Goal: Task Accomplishment & Management: Manage account settings

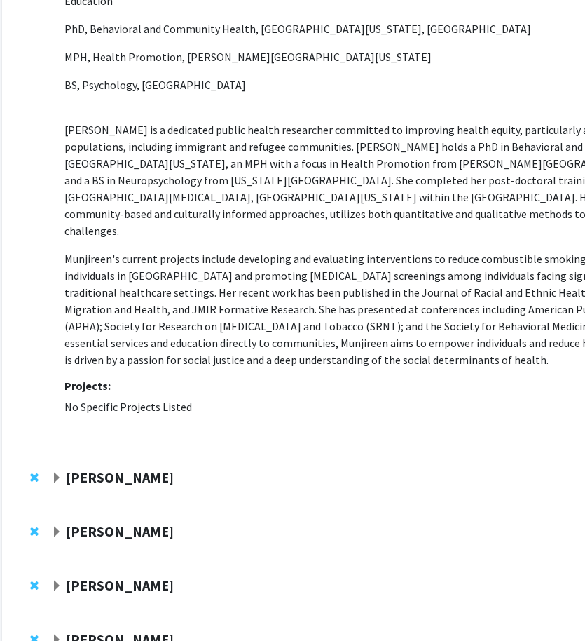
scroll to position [0, 43]
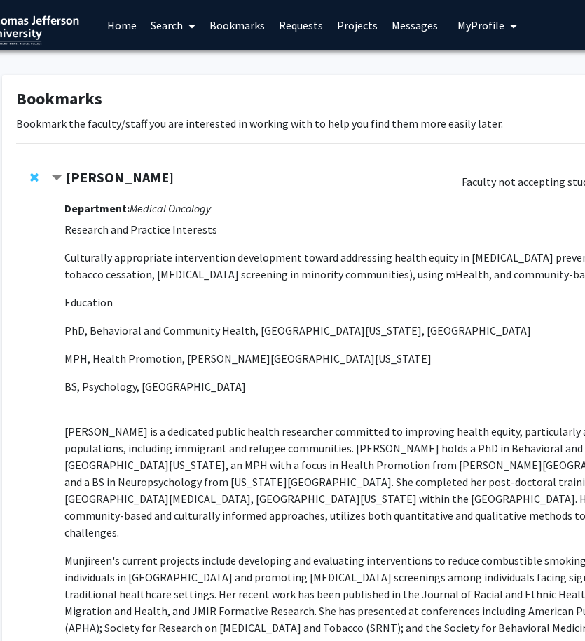
click at [485, 29] on span "My Profile" at bounding box center [481, 25] width 47 height 14
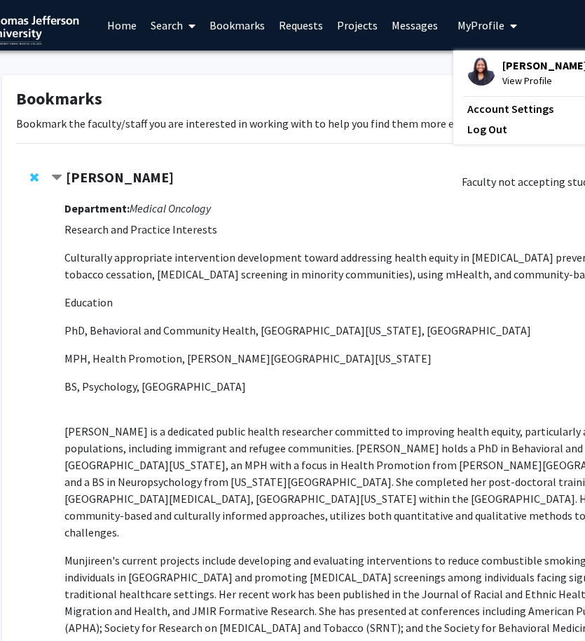
click at [483, 73] on img at bounding box center [481, 71] width 28 height 28
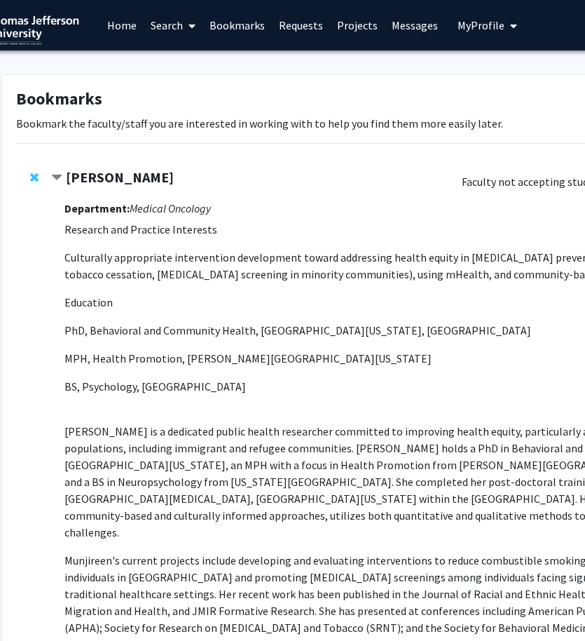
click at [510, 30] on icon "My profile dropdown to access profile and logout" at bounding box center [513, 25] width 7 height 11
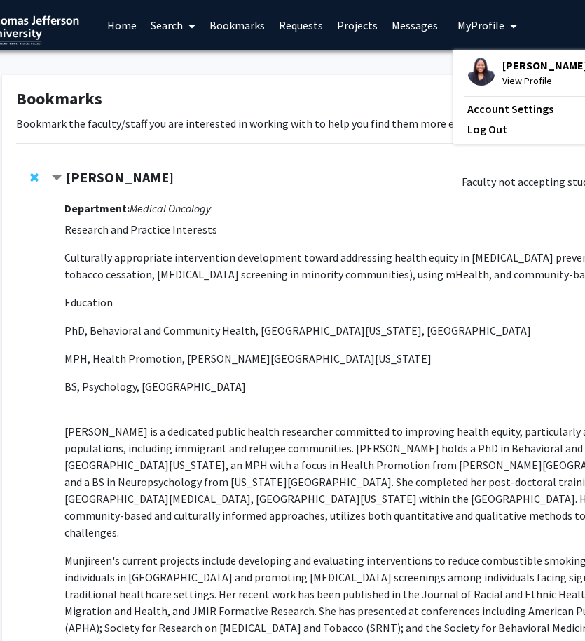
click at [506, 57] on span "[PERSON_NAME]" at bounding box center [544, 64] width 85 height 15
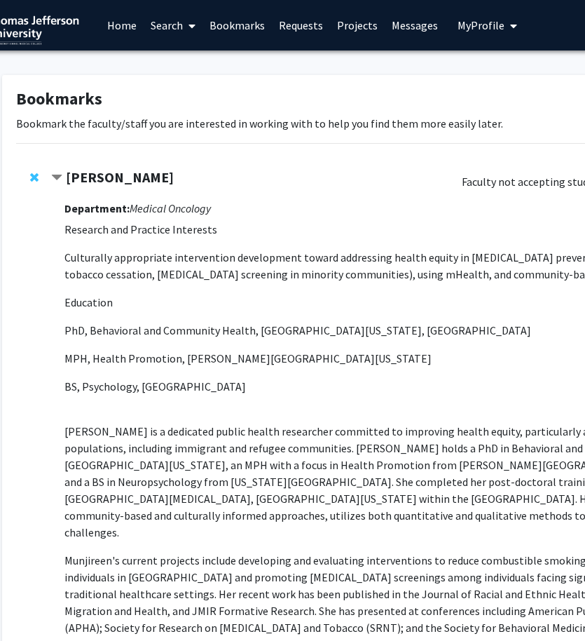
click at [510, 22] on icon "My profile dropdown to access profile and logout" at bounding box center [513, 25] width 7 height 11
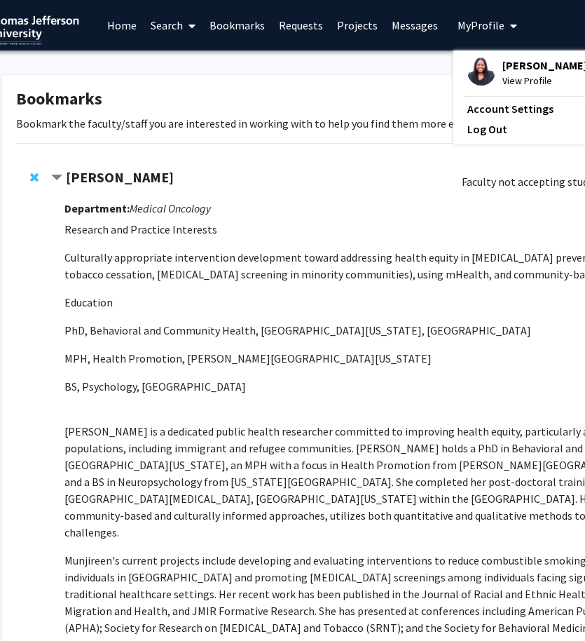
click at [505, 81] on span "View Profile" at bounding box center [544, 80] width 85 height 15
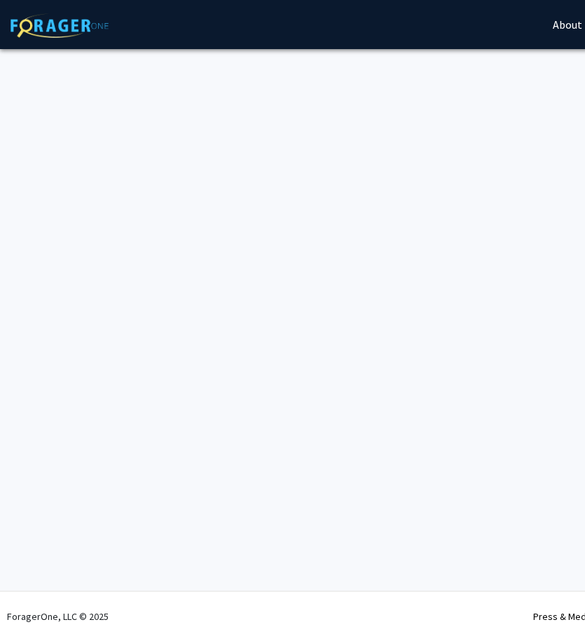
click at [531, 185] on div "Skip navigation About Press & Media Symposium Log In Sign Up Complete your prof…" at bounding box center [420, 320] width 841 height 641
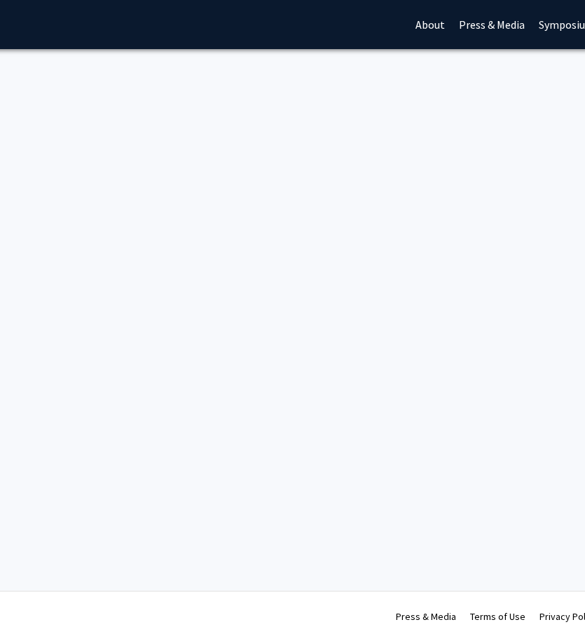
scroll to position [0, 149]
click at [389, 158] on div "Skip navigation About Press & Media Symposium Log In Sign Up Complete your prof…" at bounding box center [271, 320] width 841 height 641
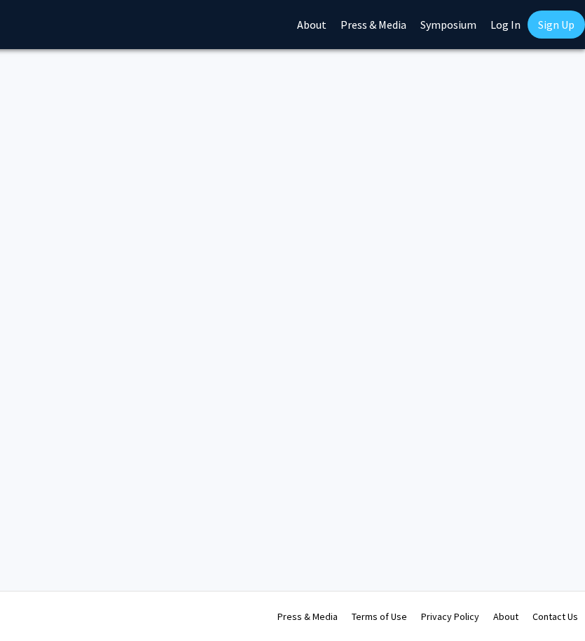
click at [511, 26] on link "Log In" at bounding box center [506, 24] width 44 height 49
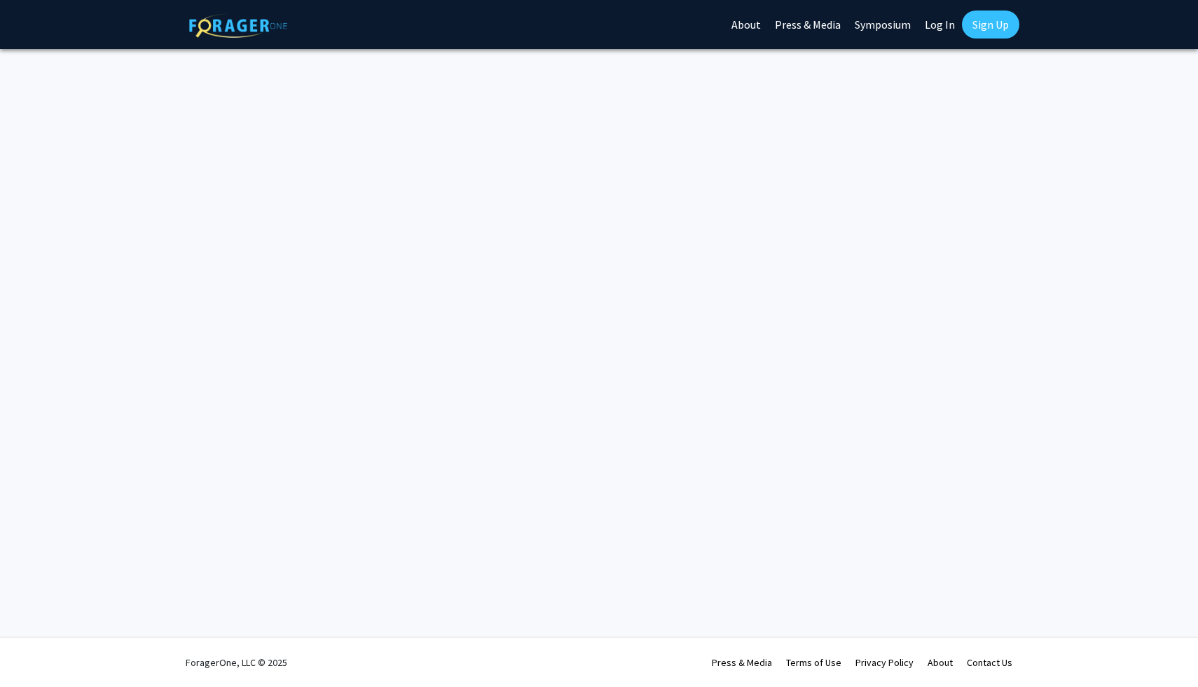
click at [584, 26] on link "Log In" at bounding box center [940, 24] width 44 height 49
click at [584, 25] on link "Log In" at bounding box center [940, 24] width 44 height 49
click at [929, 27] on link "Log In" at bounding box center [940, 24] width 44 height 49
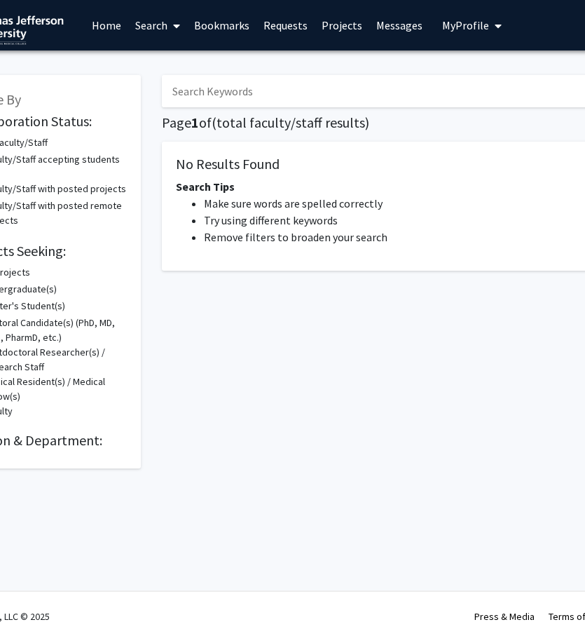
scroll to position [0, 96]
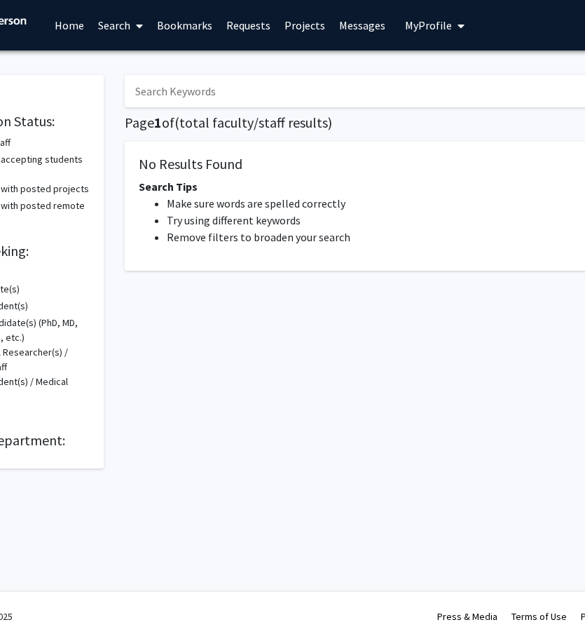
click at [452, 25] on span "My profile dropdown to access profile and logout" at bounding box center [458, 25] width 13 height 49
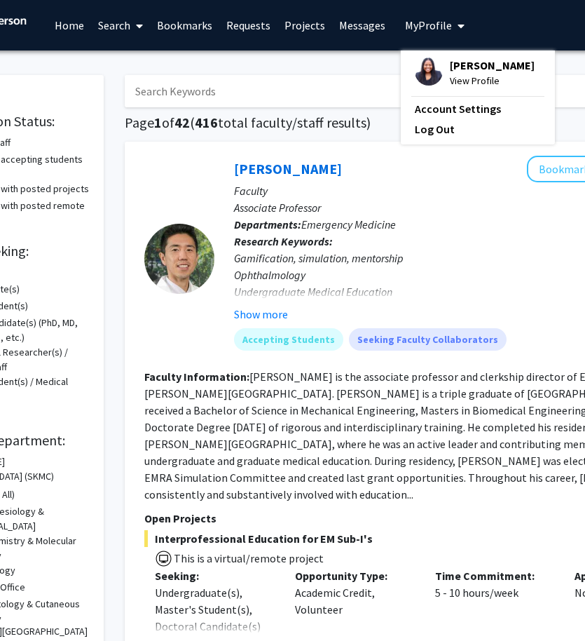
click at [453, 79] on span "View Profile" at bounding box center [492, 80] width 85 height 15
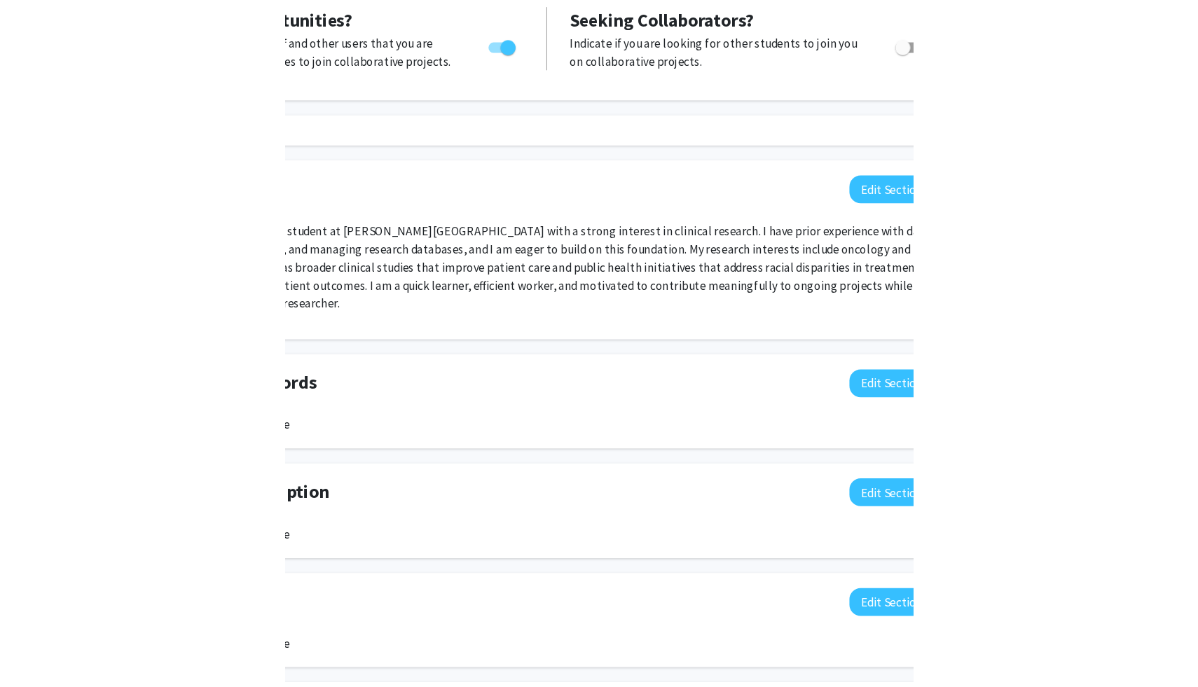
scroll to position [263, 0]
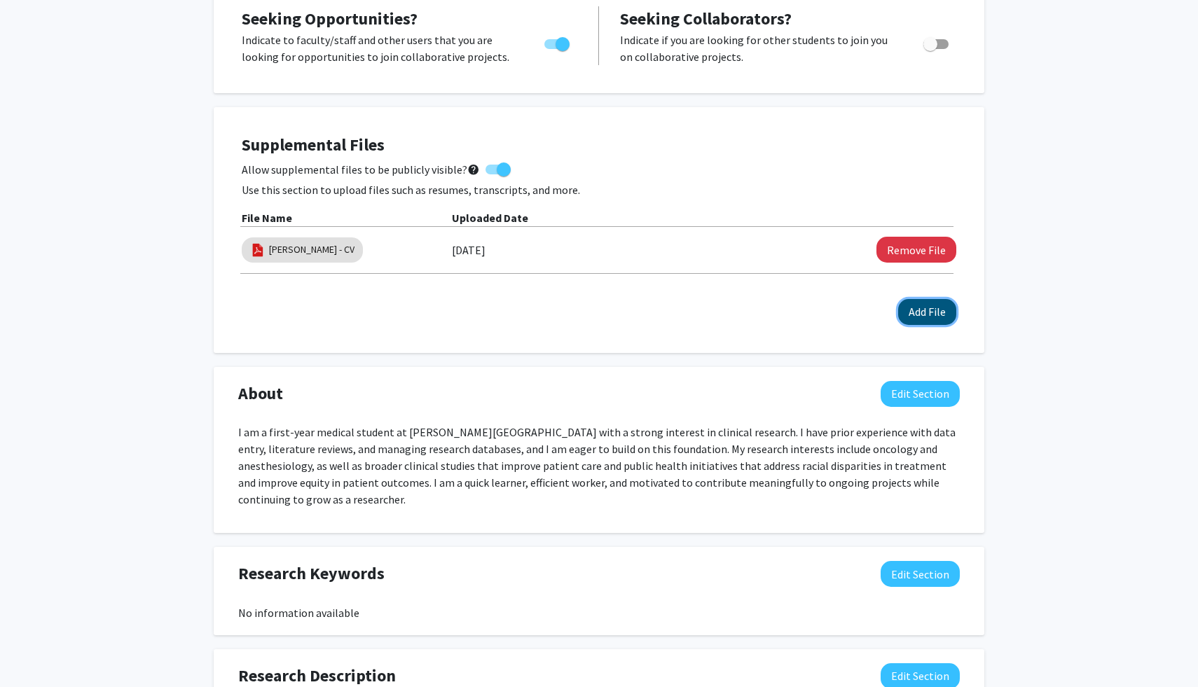
click at [917, 308] on button "Add File" at bounding box center [927, 312] width 58 height 26
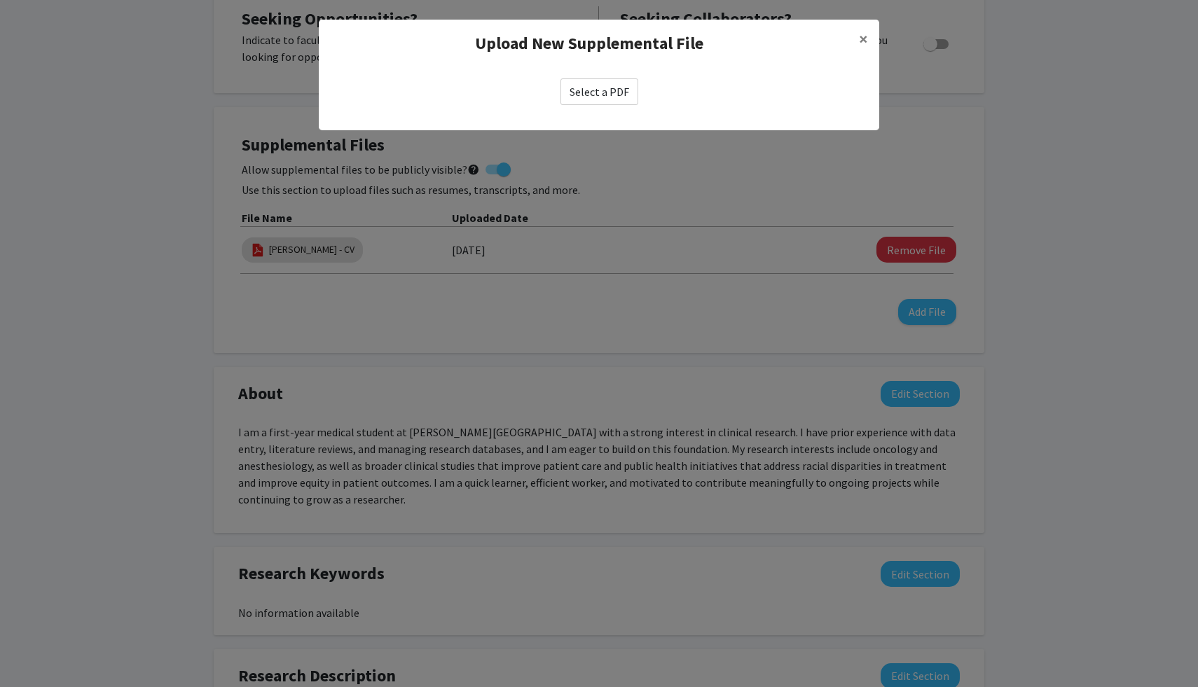
click at [623, 97] on label "Select a PDF" at bounding box center [600, 91] width 78 height 27
click at [0, 0] on input "Select a PDF" at bounding box center [0, 0] width 0 height 0
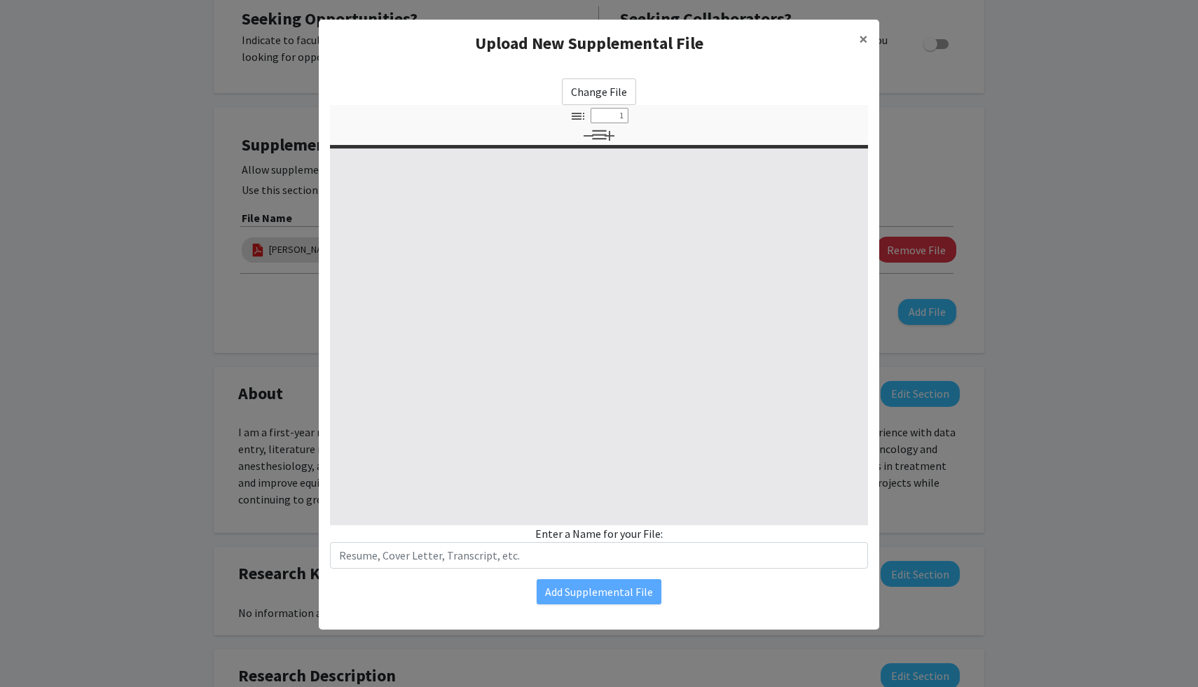
select select "custom"
type input "0"
select select "custom"
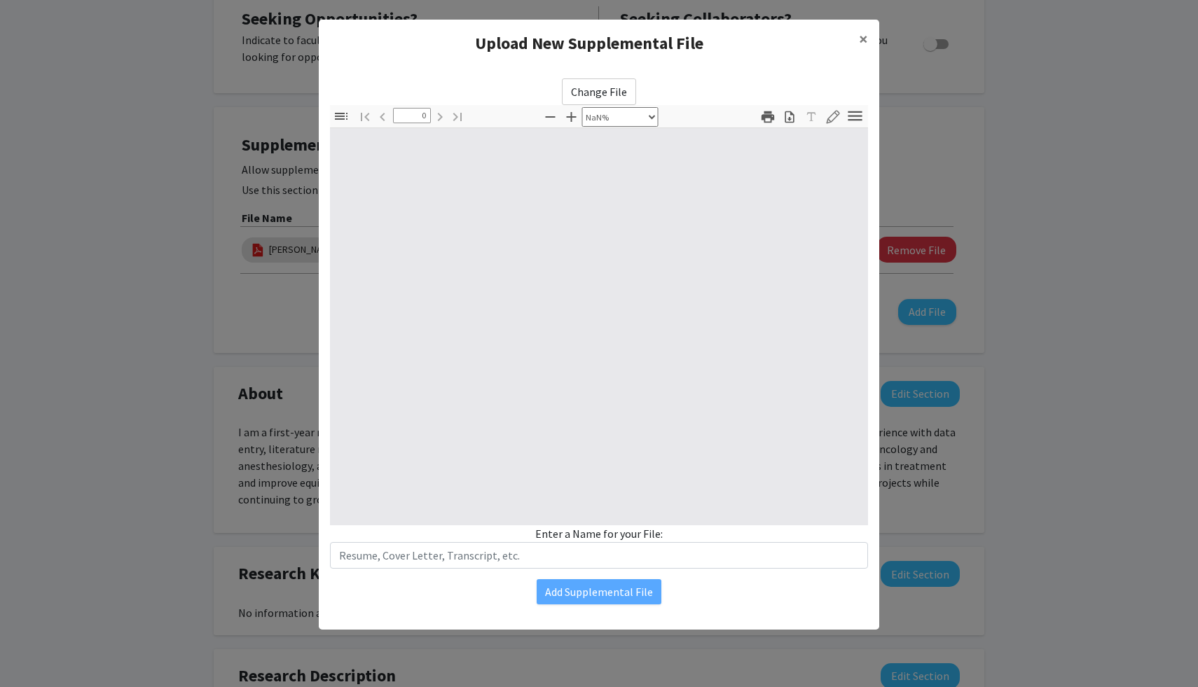
type input "1"
select select "auto"
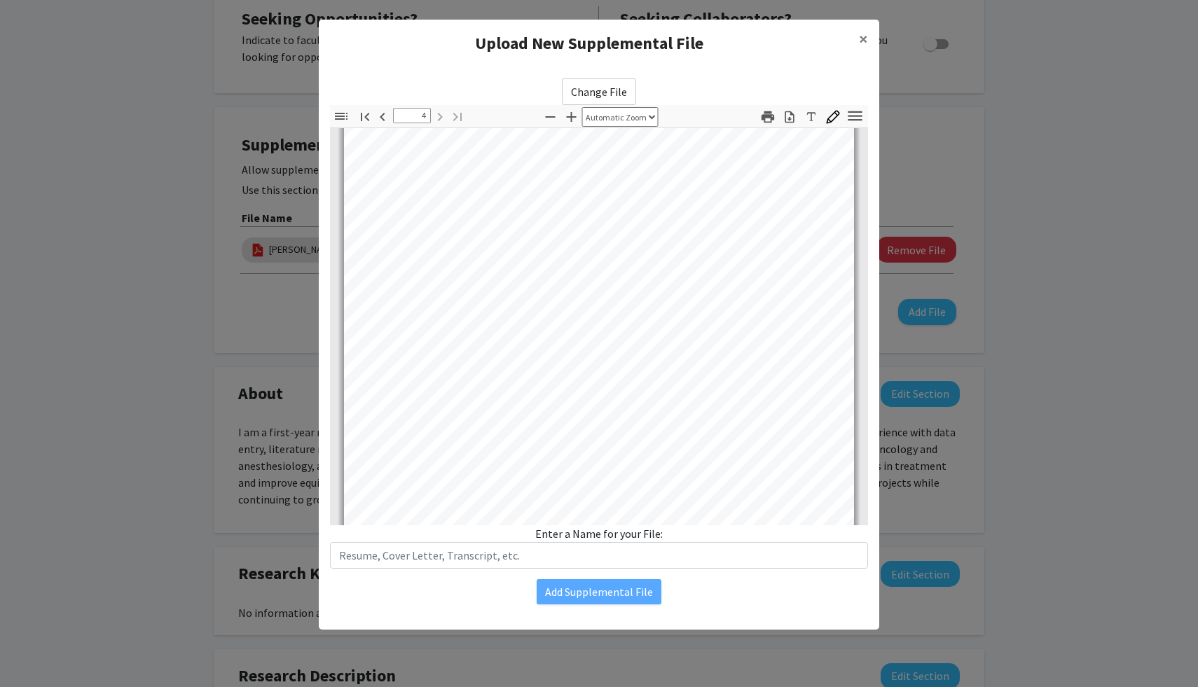
scroll to position [2280, 0]
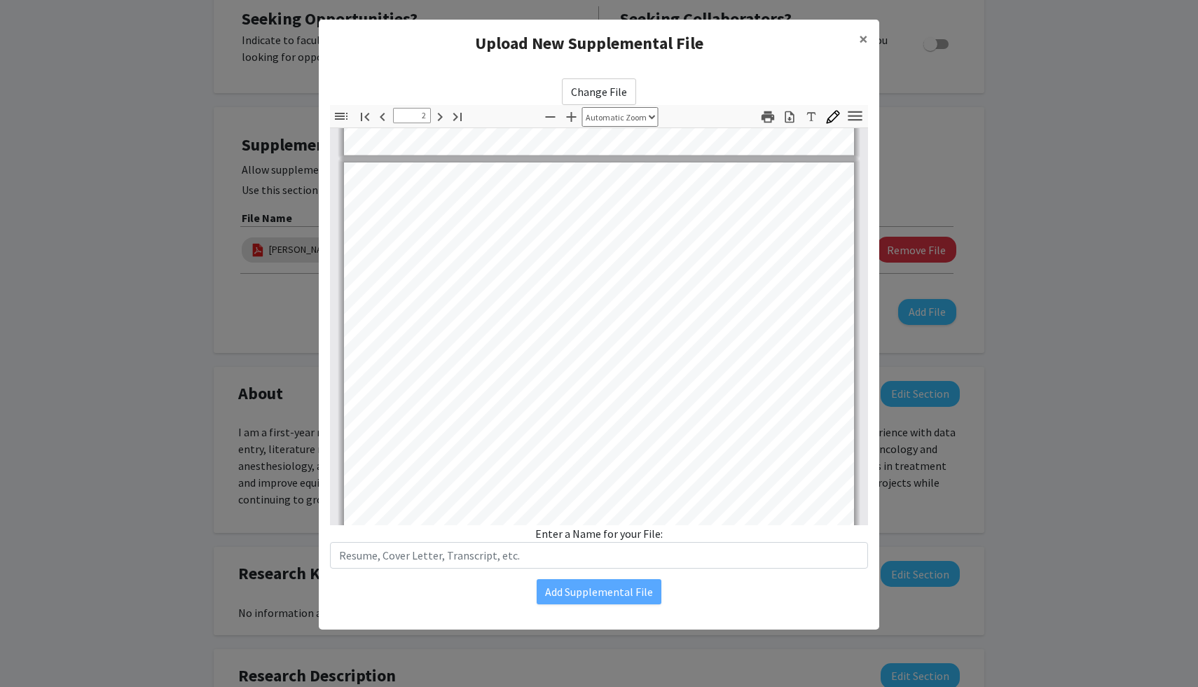
type input "1"
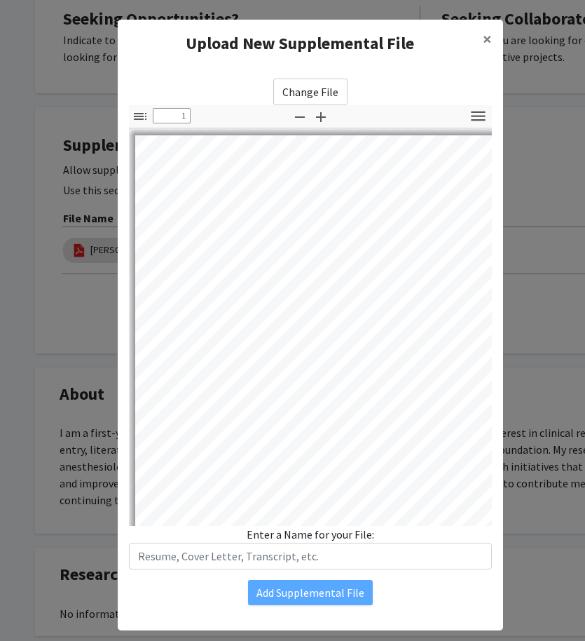
scroll to position [3, 0]
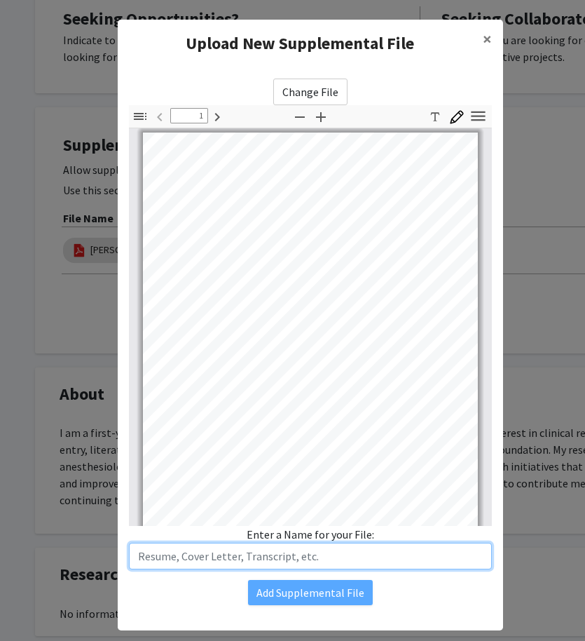
click at [290, 549] on input "text" at bounding box center [310, 555] width 363 height 27
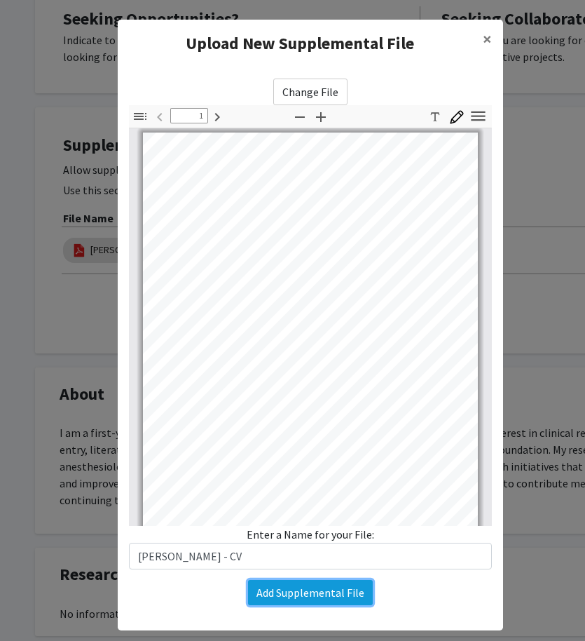
click at [343, 594] on button "Add Supplemental File" at bounding box center [310, 592] width 125 height 25
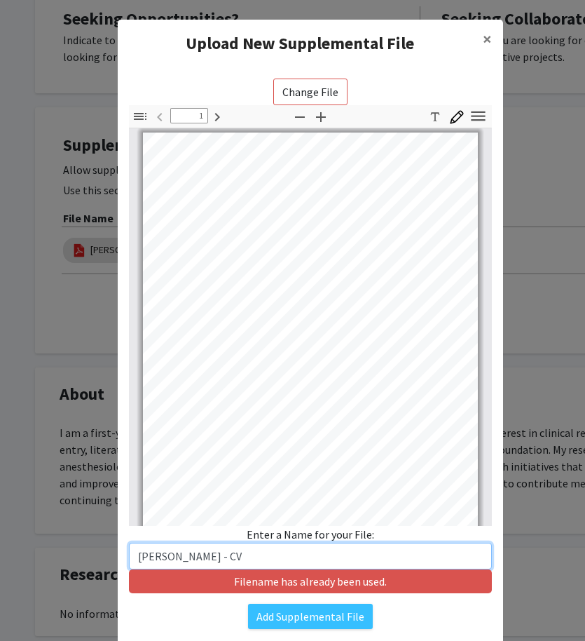
click at [282, 554] on input "Chikodi B. Ebo - CV" at bounding box center [310, 555] width 363 height 27
click at [189, 554] on input "Chikodi B. Ebo - CV" at bounding box center [310, 555] width 363 height 27
type input "Chikodi Ebo - CV"
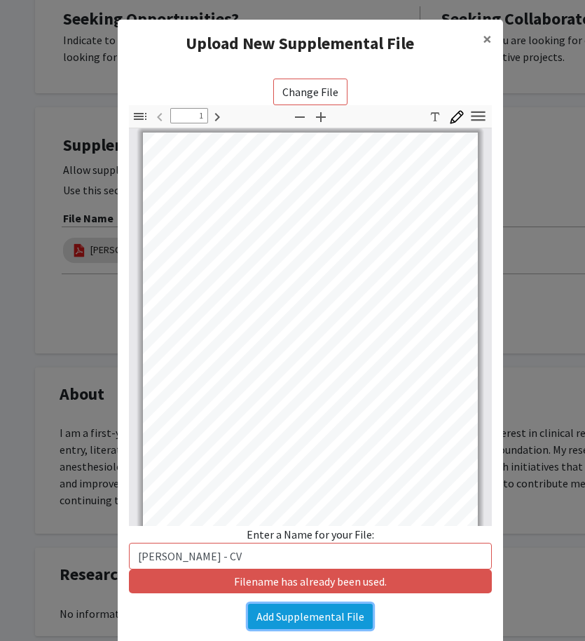
click at [317, 612] on button "Add Supplemental File" at bounding box center [310, 615] width 125 height 25
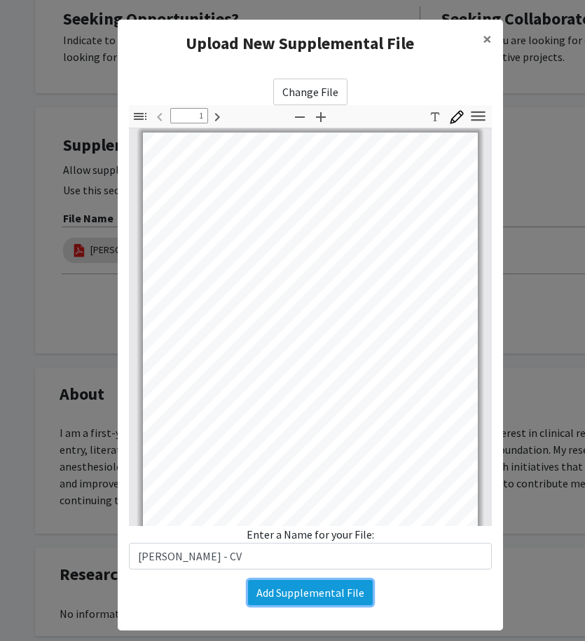
click at [316, 593] on button "Add Supplemental File" at bounding box center [310, 592] width 125 height 25
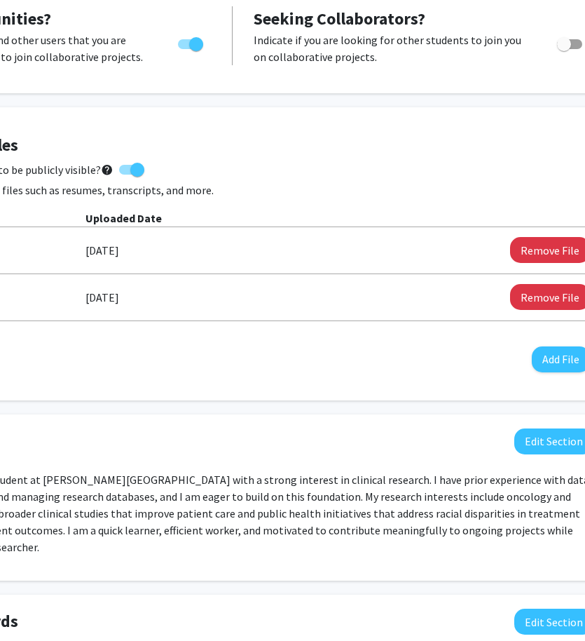
scroll to position [263, 224]
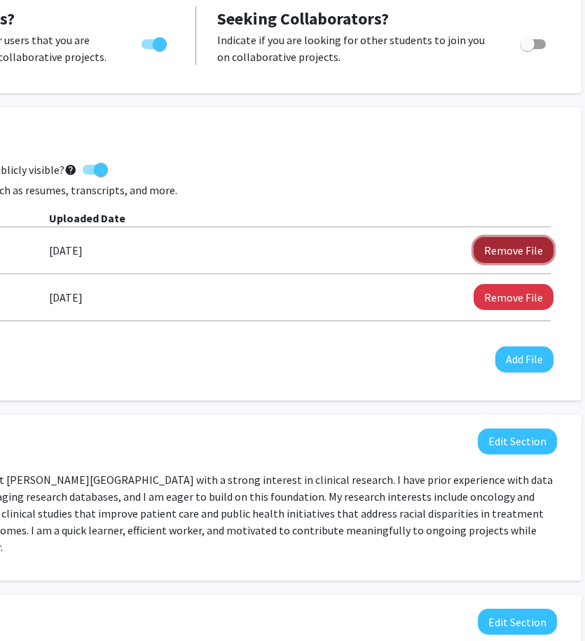
click at [497, 249] on button "Remove File" at bounding box center [514, 250] width 80 height 26
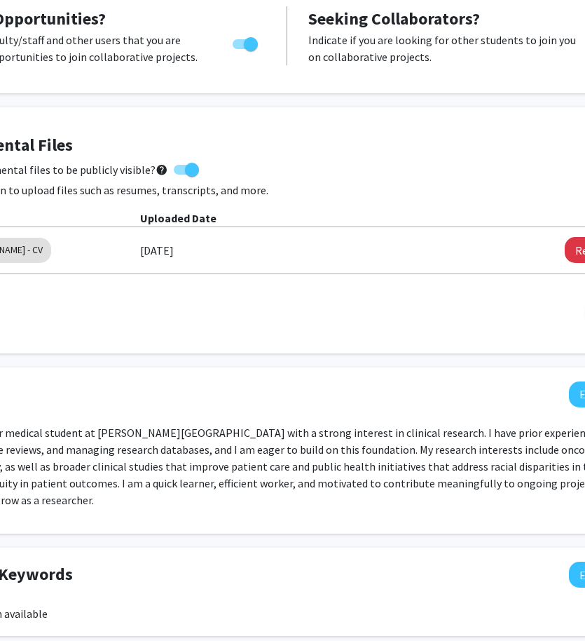
scroll to position [263, 0]
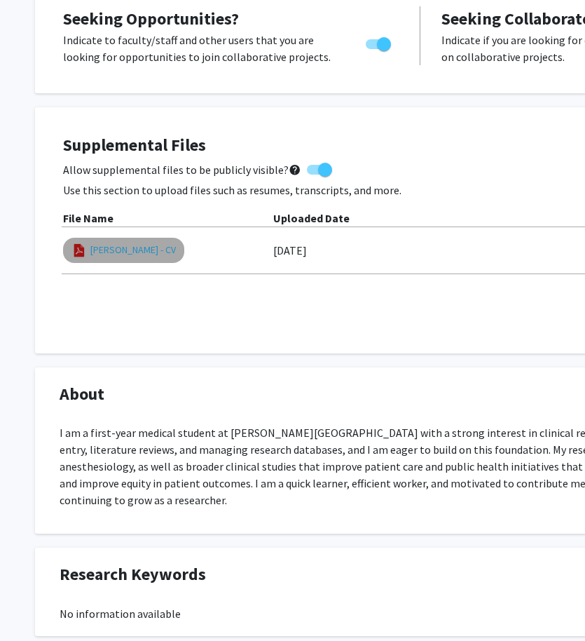
click at [130, 245] on link "Chikodi Ebo - CV" at bounding box center [132, 249] width 85 height 15
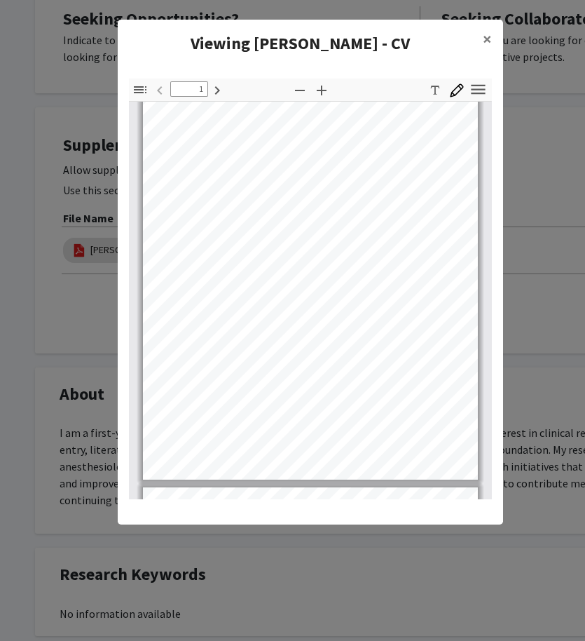
scroll to position [62, 0]
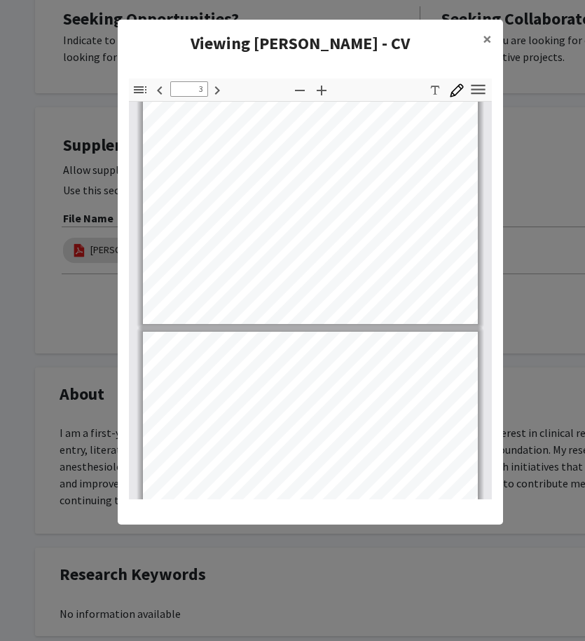
type input "4"
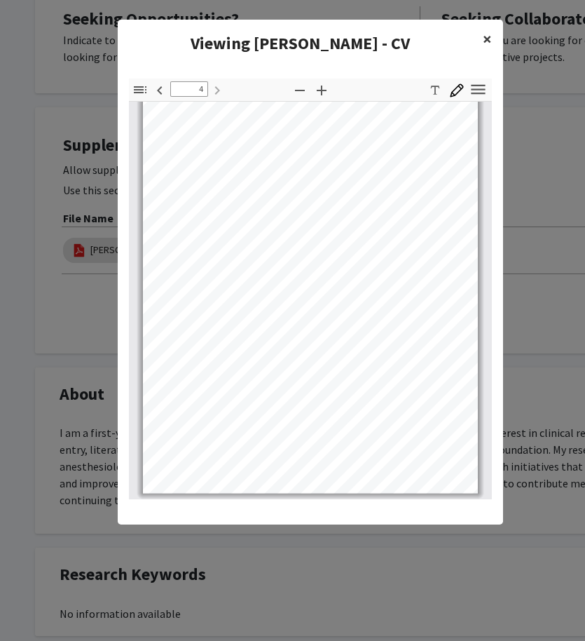
click at [481, 39] on button "×" at bounding box center [488, 39] width 32 height 39
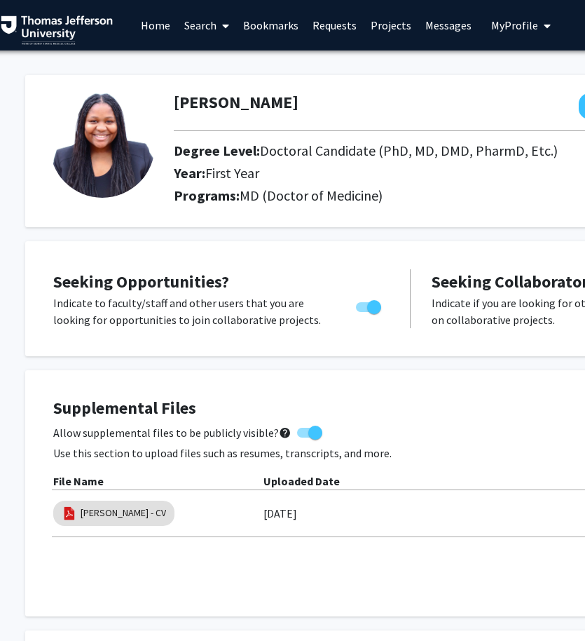
scroll to position [0, 0]
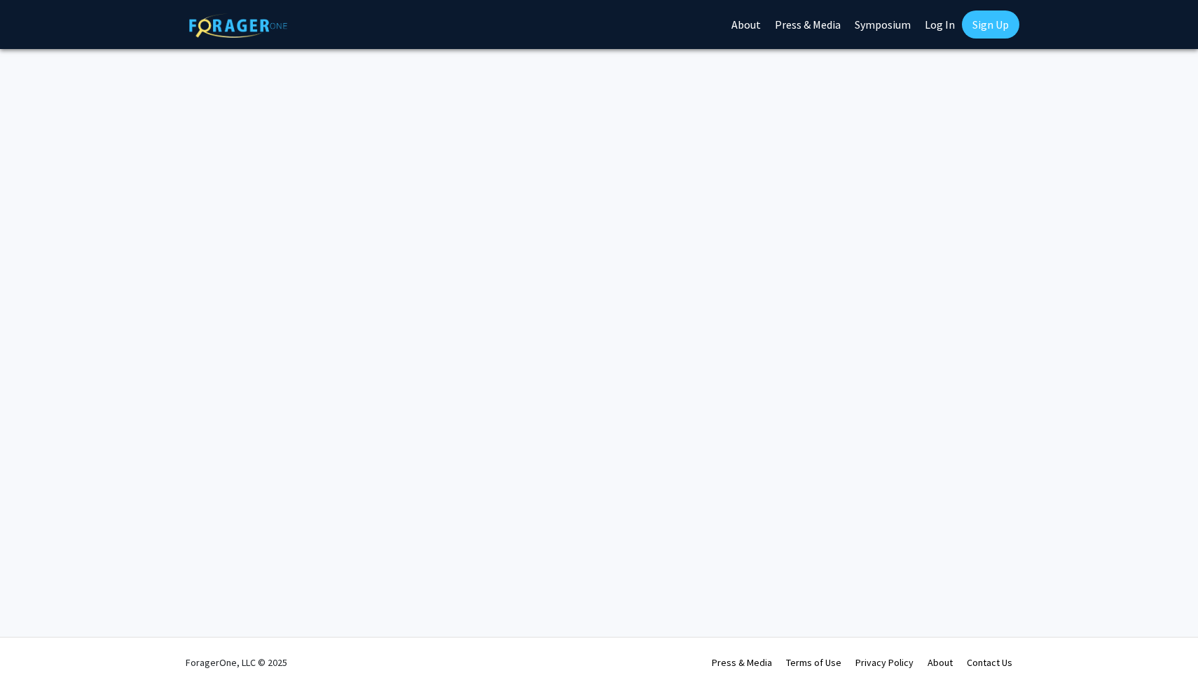
click at [979, 36] on link "Sign Up" at bounding box center [990, 25] width 57 height 28
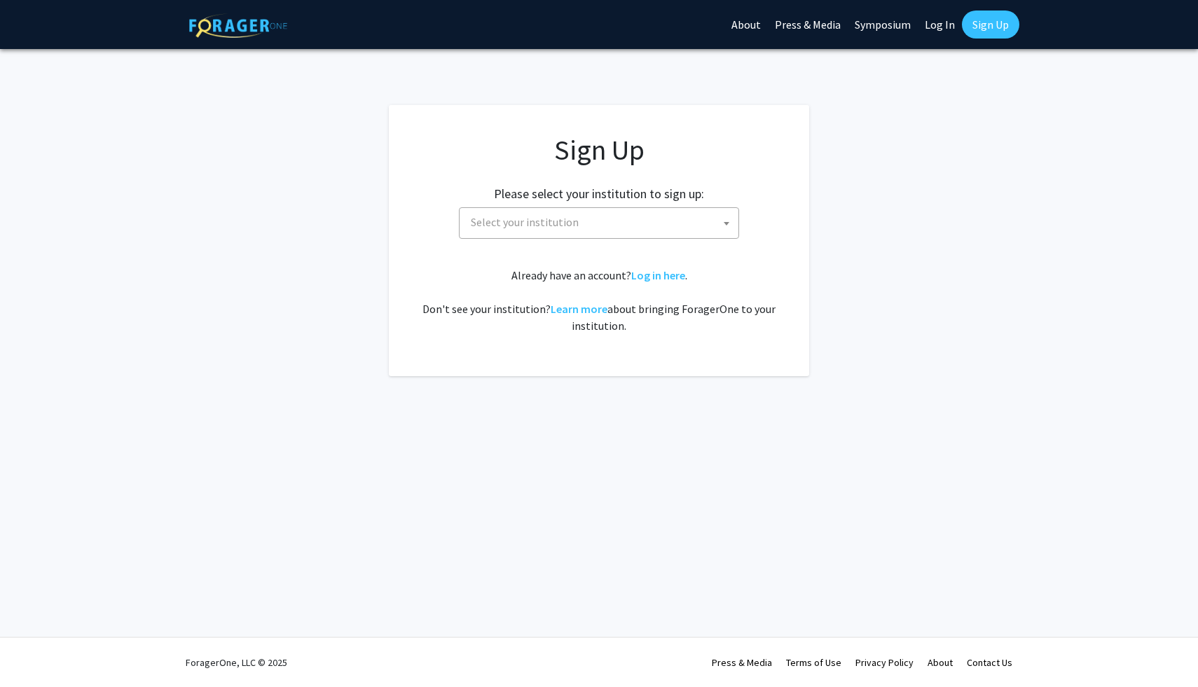
click at [980, 29] on link "Sign Up" at bounding box center [990, 25] width 57 height 28
click at [933, 24] on link "Log In" at bounding box center [940, 24] width 44 height 49
click at [683, 219] on span "Select your institution" at bounding box center [601, 222] width 273 height 29
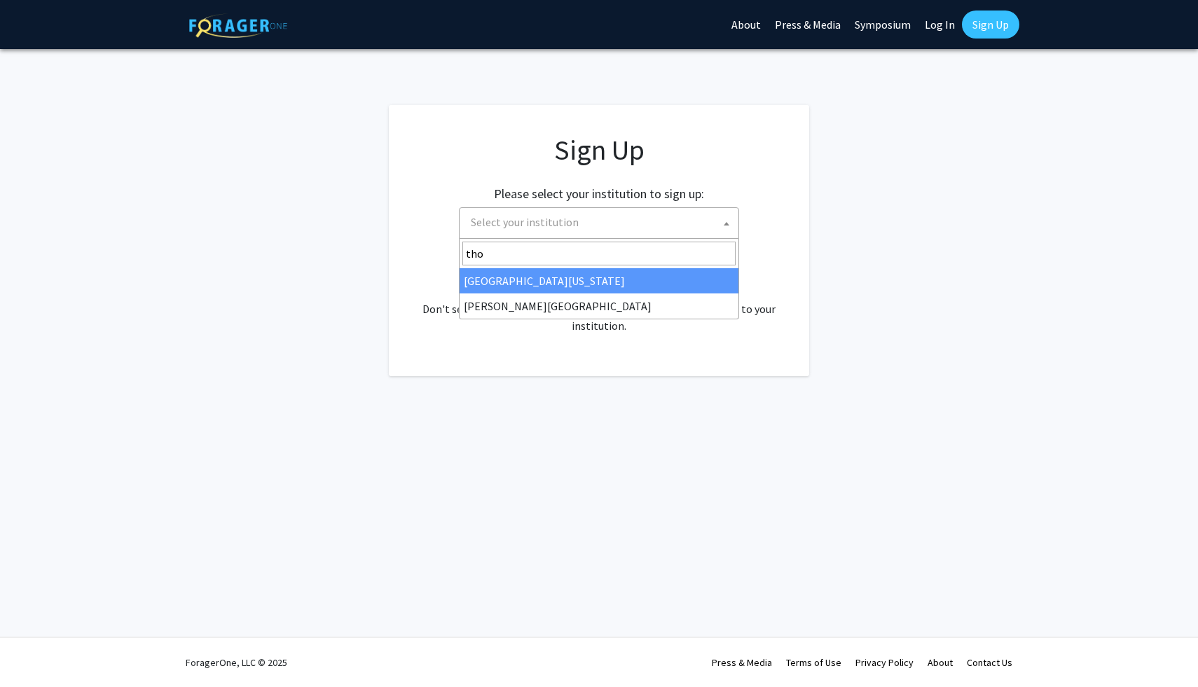
type input "thom"
select select "24"
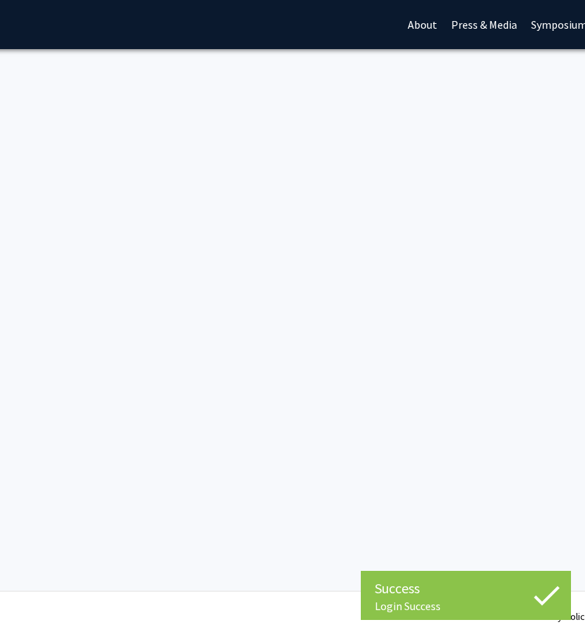
scroll to position [0, 256]
click at [502, 22] on link "Log In" at bounding box center [506, 24] width 44 height 49
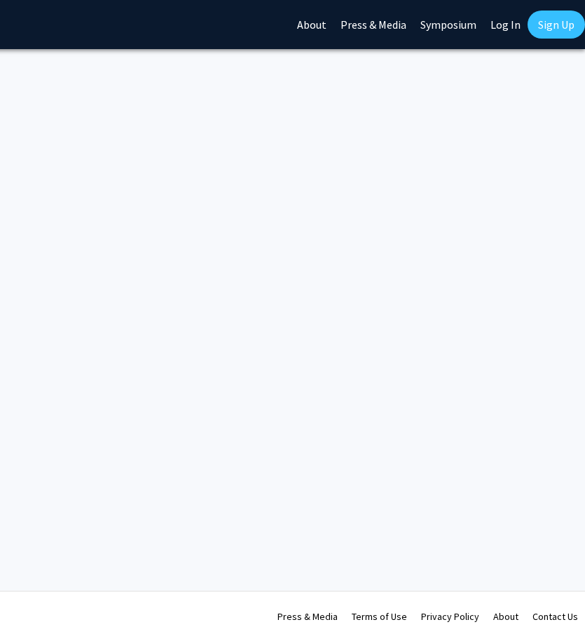
click at [502, 22] on link "Log In" at bounding box center [506, 24] width 44 height 49
